Goal: Task Accomplishment & Management: Use online tool/utility

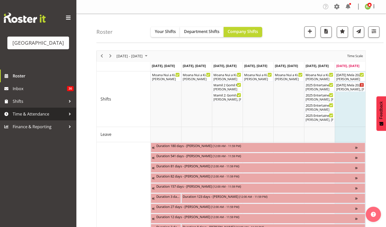
click at [30, 118] on span "Time & Attendance" at bounding box center [39, 114] width 53 height 8
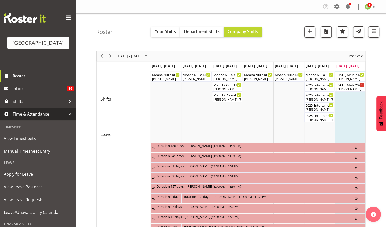
click at [27, 118] on span "Time & Attendance" at bounding box center [39, 114] width 53 height 8
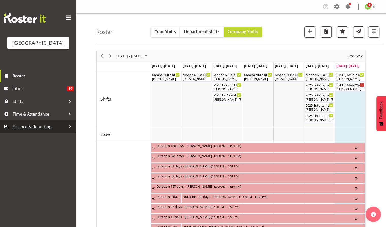
click at [25, 130] on span "Finance & Reporting" at bounding box center [39, 127] width 53 height 8
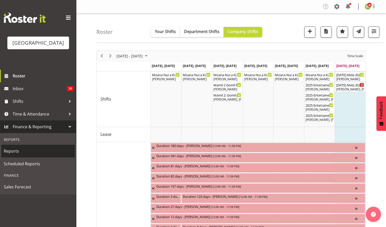
click at [15, 155] on span "Reports" at bounding box center [38, 151] width 69 height 8
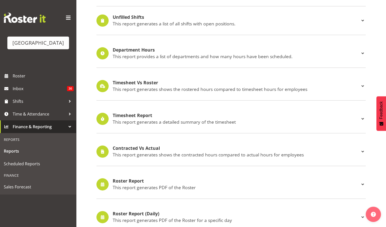
scroll to position [86, 0]
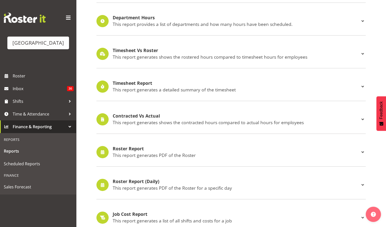
click at [135, 148] on h4 "Roster Report" at bounding box center [236, 148] width 247 height 5
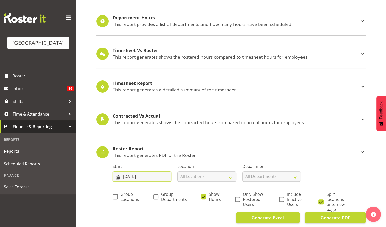
click at [149, 174] on input "28/09/2025" at bounding box center [142, 176] width 59 height 10
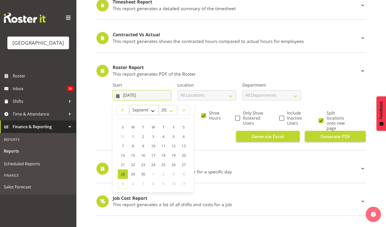
scroll to position [169, 0]
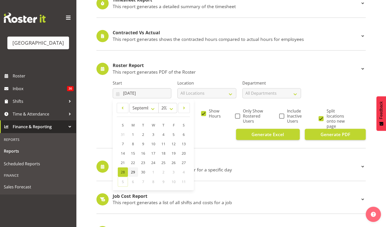
click at [133, 172] on span "29" at bounding box center [133, 172] width 4 height 5
type input "29/09/2025"
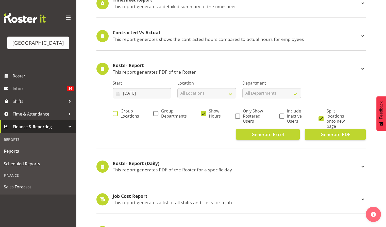
click at [117, 114] on span at bounding box center [115, 113] width 5 height 5
click at [116, 114] on input "Group Locations" at bounding box center [114, 113] width 3 height 3
checkbox input "true"
click at [158, 112] on span "Group Departments" at bounding box center [172, 113] width 28 height 10
click at [157, 112] on input "Group Departments" at bounding box center [154, 113] width 3 height 3
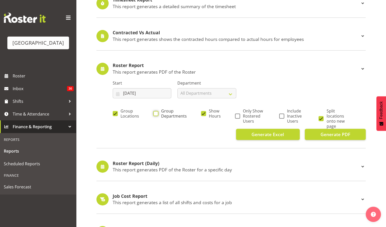
checkbox input "true"
click at [235, 113] on span at bounding box center [237, 115] width 5 height 5
click at [235, 114] on input "Only Show Rostered Users" at bounding box center [236, 115] width 3 height 3
checkbox input "true"
click at [319, 117] on span at bounding box center [321, 118] width 5 height 5
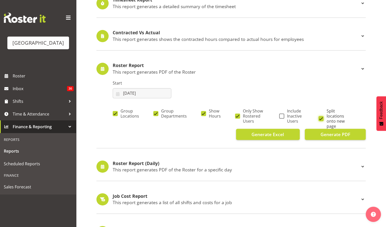
click at [319, 117] on input "Split locations onto new page" at bounding box center [320, 118] width 3 height 3
checkbox input "false"
click at [333, 137] on span "Generate PDF" at bounding box center [335, 134] width 30 height 7
